Goal: Task Accomplishment & Management: Manage account settings

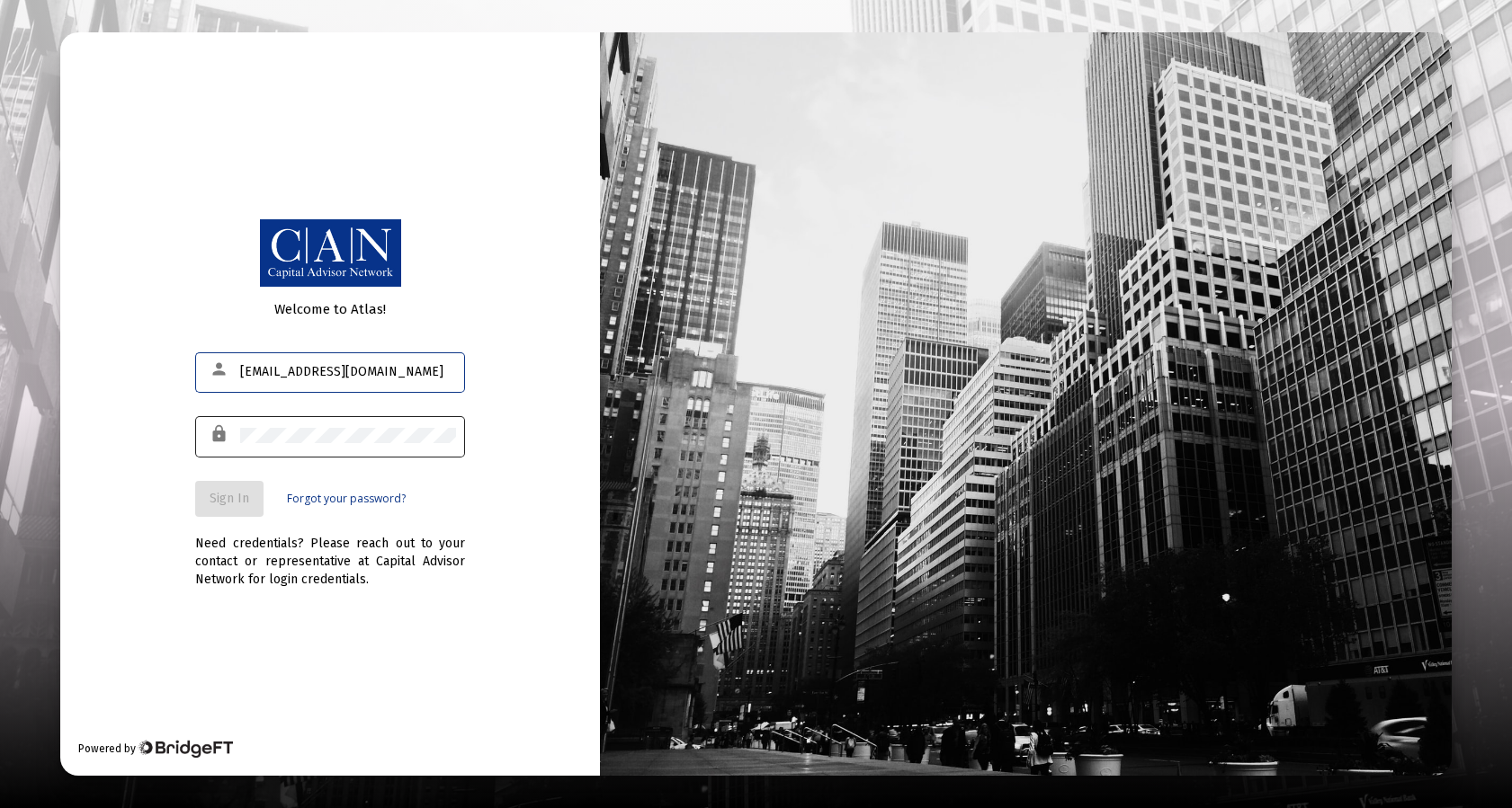
type input "[EMAIL_ADDRESS][DOMAIN_NAME]"
click at [223, 498] on span "Sign In" at bounding box center [229, 498] width 40 height 16
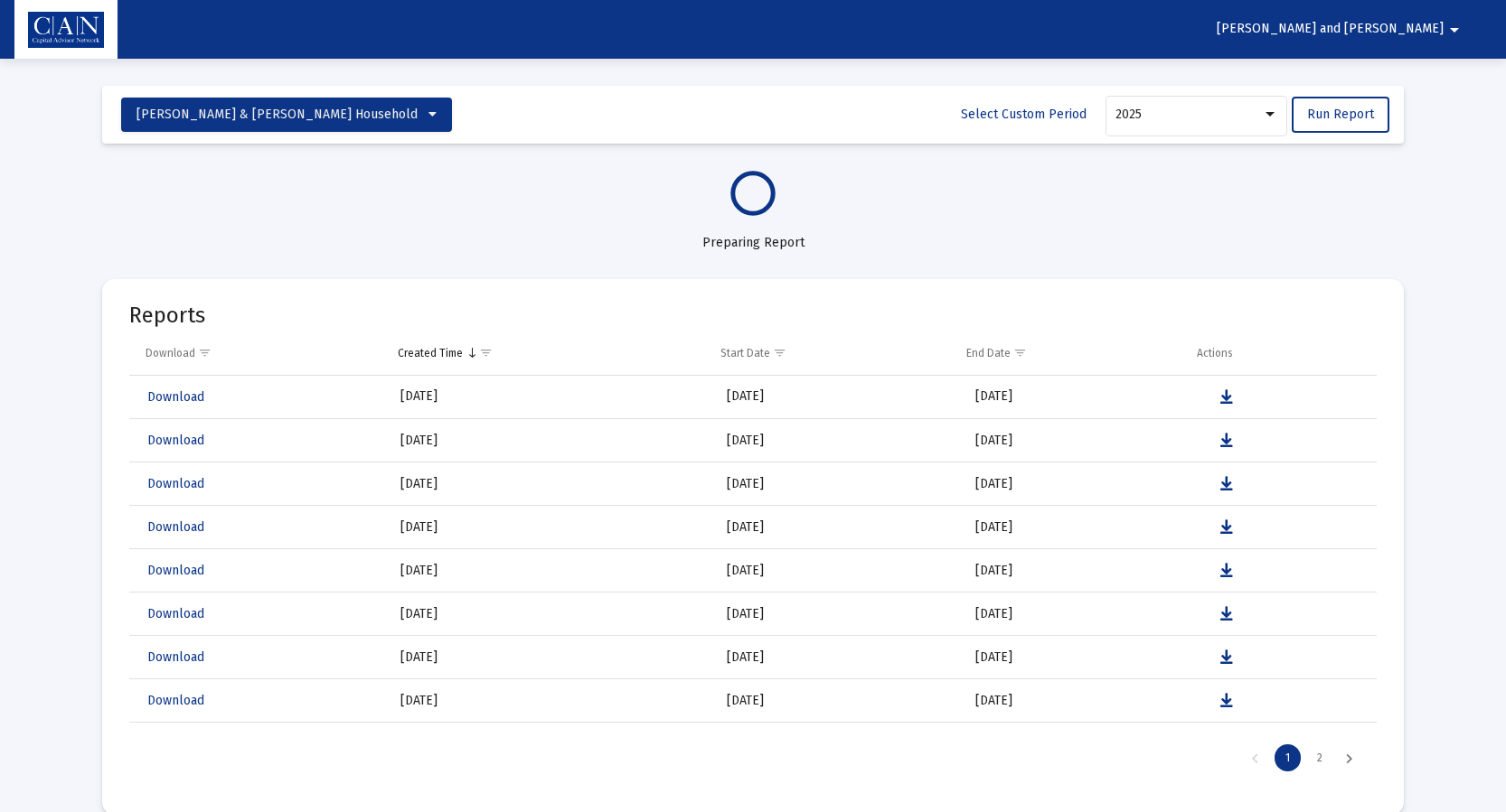
select select "View all"
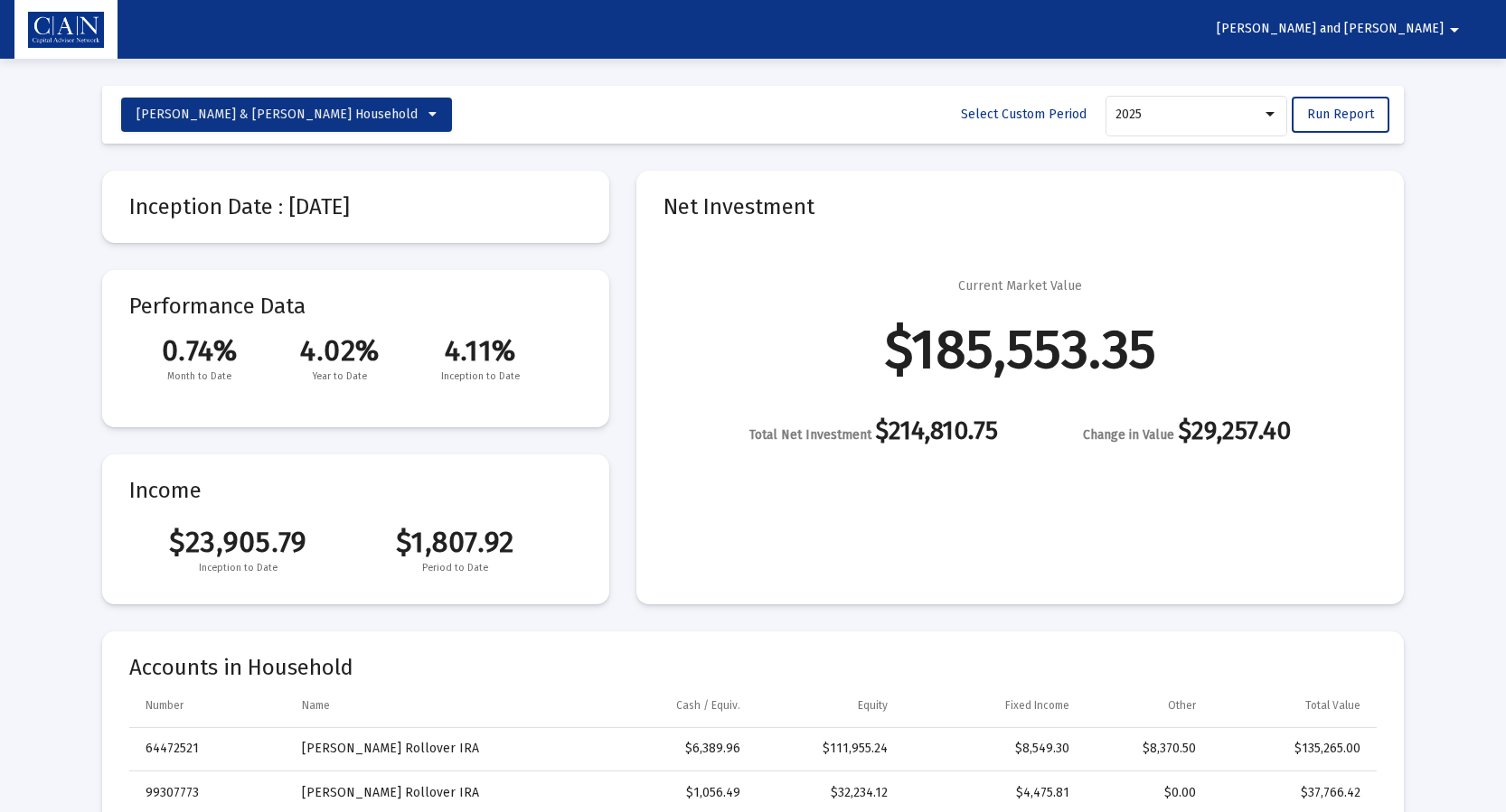
click at [1447, 24] on mat-icon "arrow_drop_down" at bounding box center [1453, 30] width 21 height 36
click at [1405, 77] on button "Logout" at bounding box center [1391, 76] width 101 height 44
